Goal: Find specific page/section: Find specific page/section

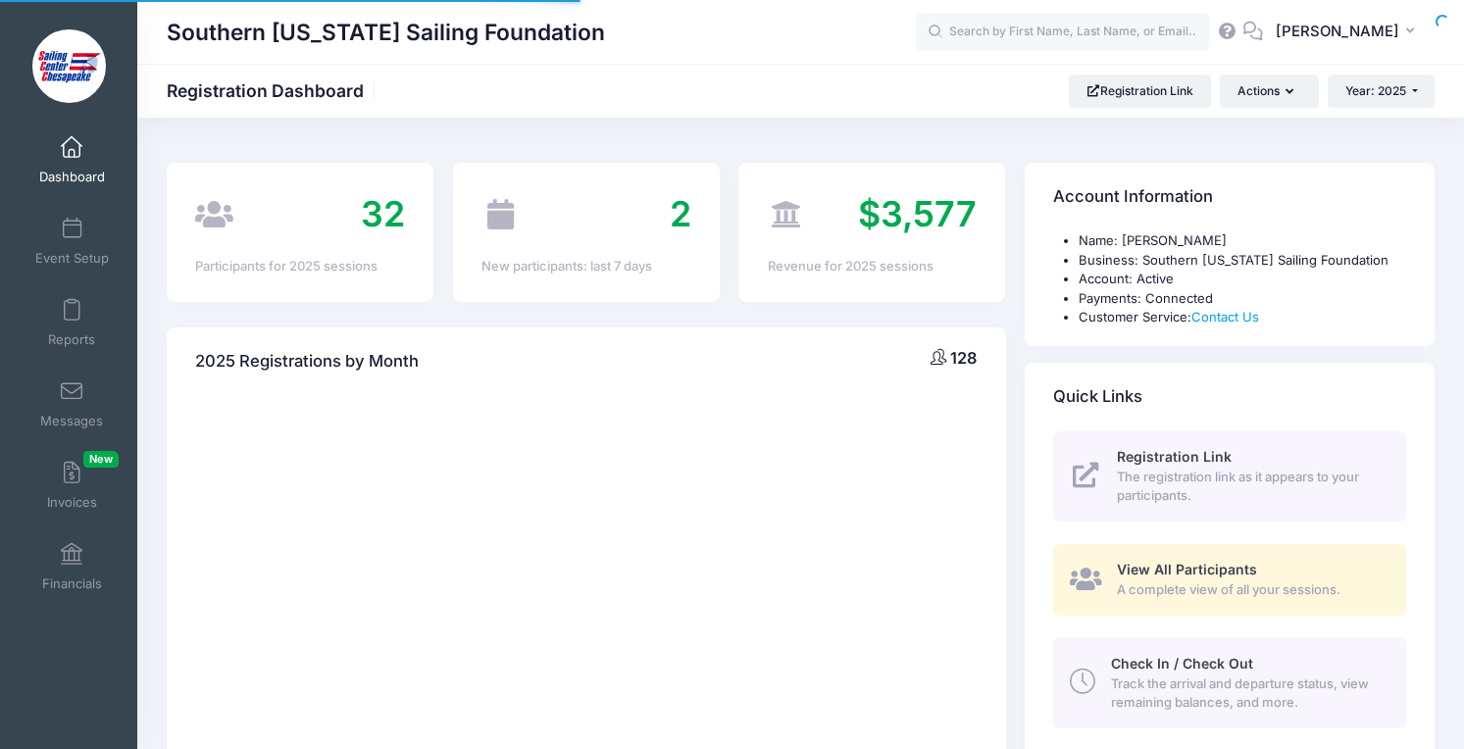
select select
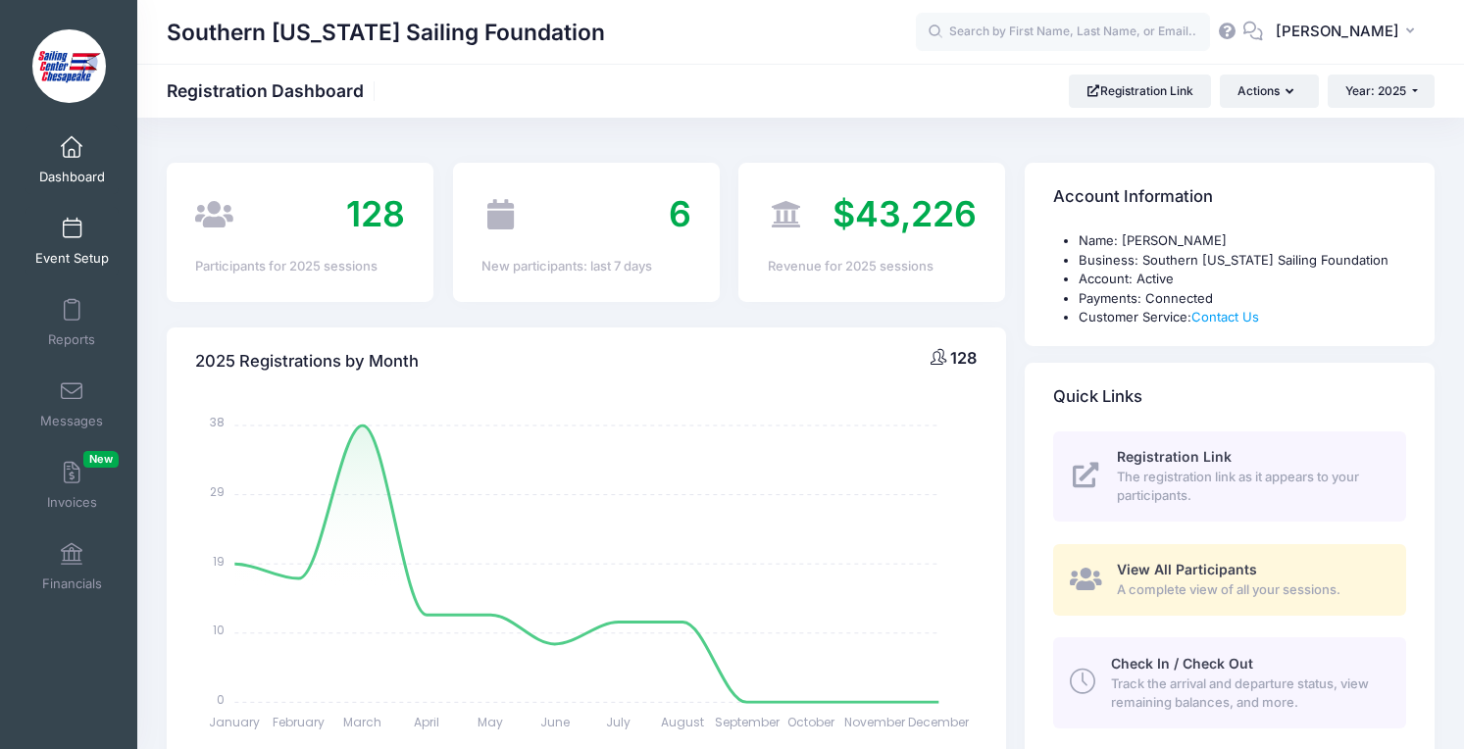
click at [81, 252] on span "Event Setup" at bounding box center [72, 258] width 74 height 17
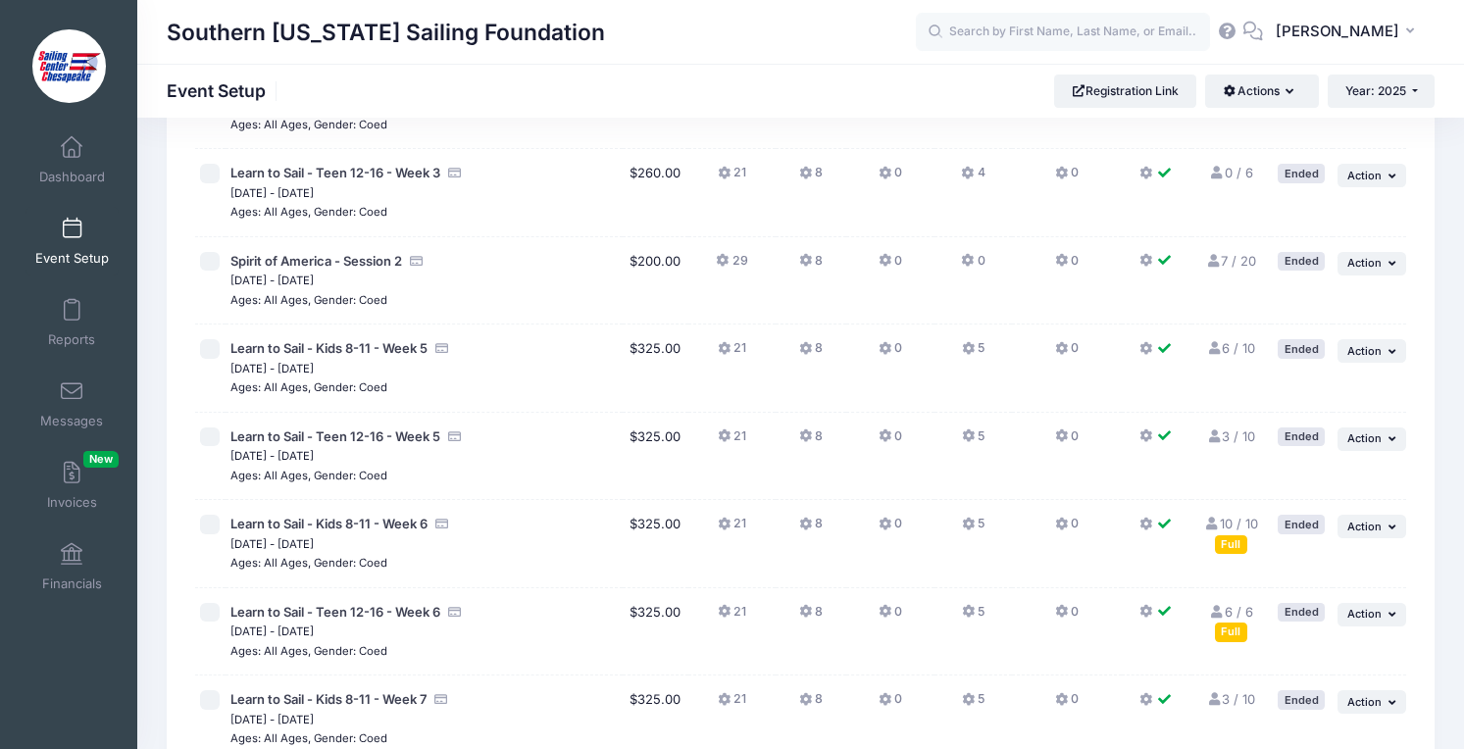
scroll to position [721, 0]
click at [72, 572] on link "Financials" at bounding box center [71, 566] width 93 height 69
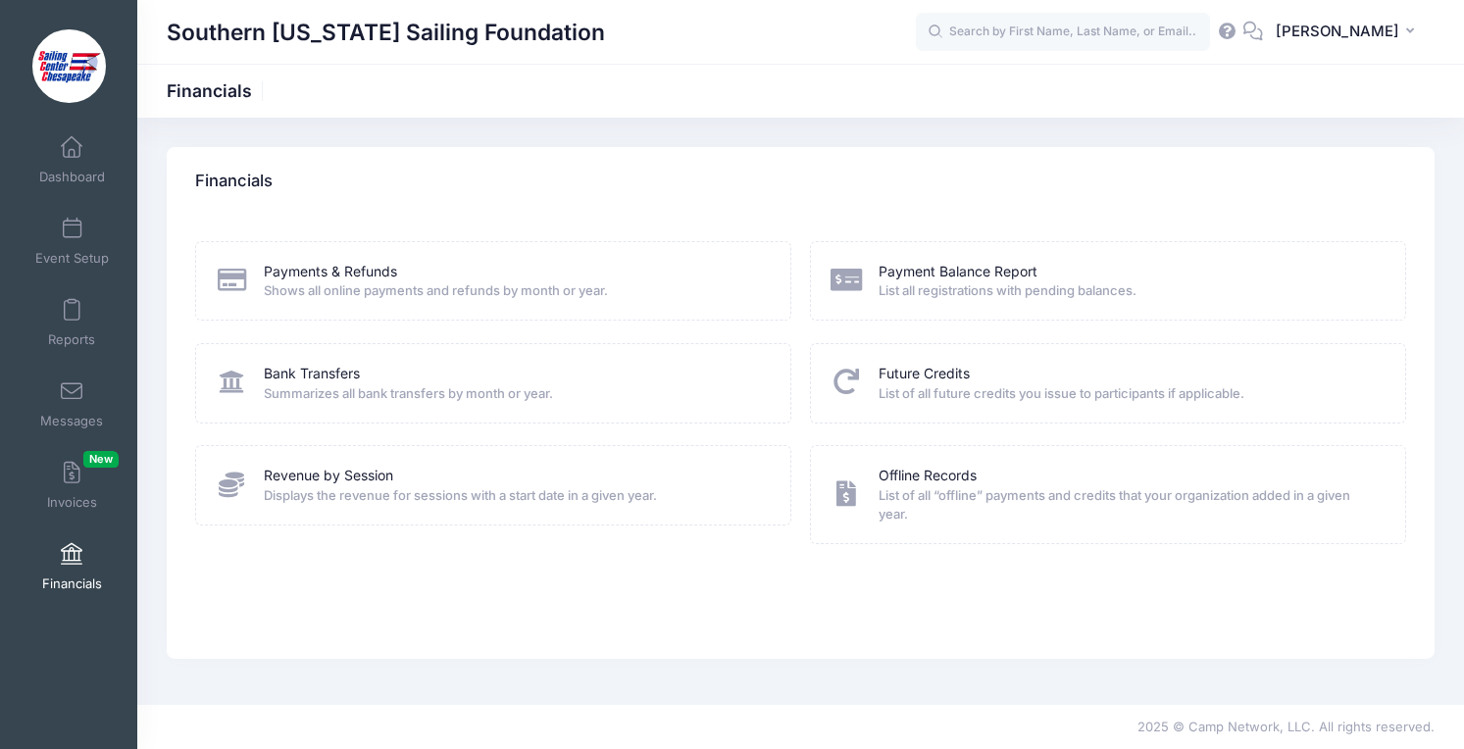
click at [311, 493] on span "Displays the revenue for sessions with a start date in a given year." at bounding box center [514, 496] width 501 height 20
click at [244, 487] on icon at bounding box center [232, 484] width 32 height 25
